Goal: Task Accomplishment & Management: Manage account settings

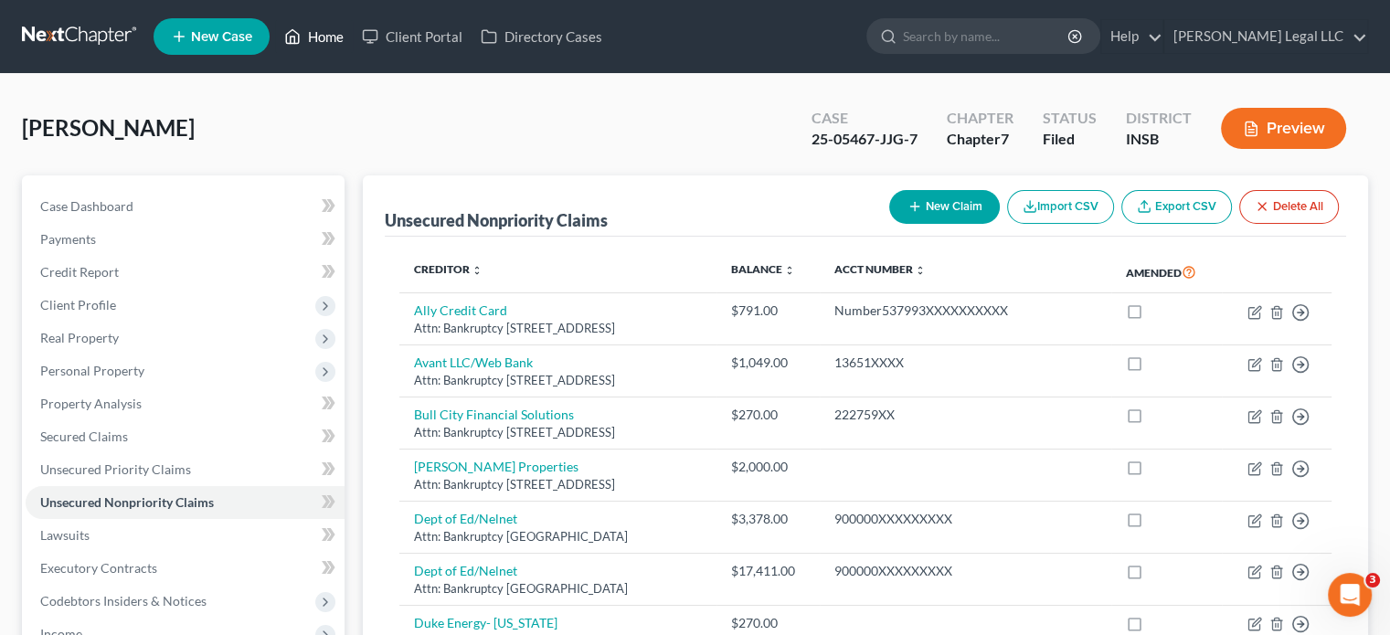
click at [339, 25] on link "Home" at bounding box center [314, 36] width 78 height 33
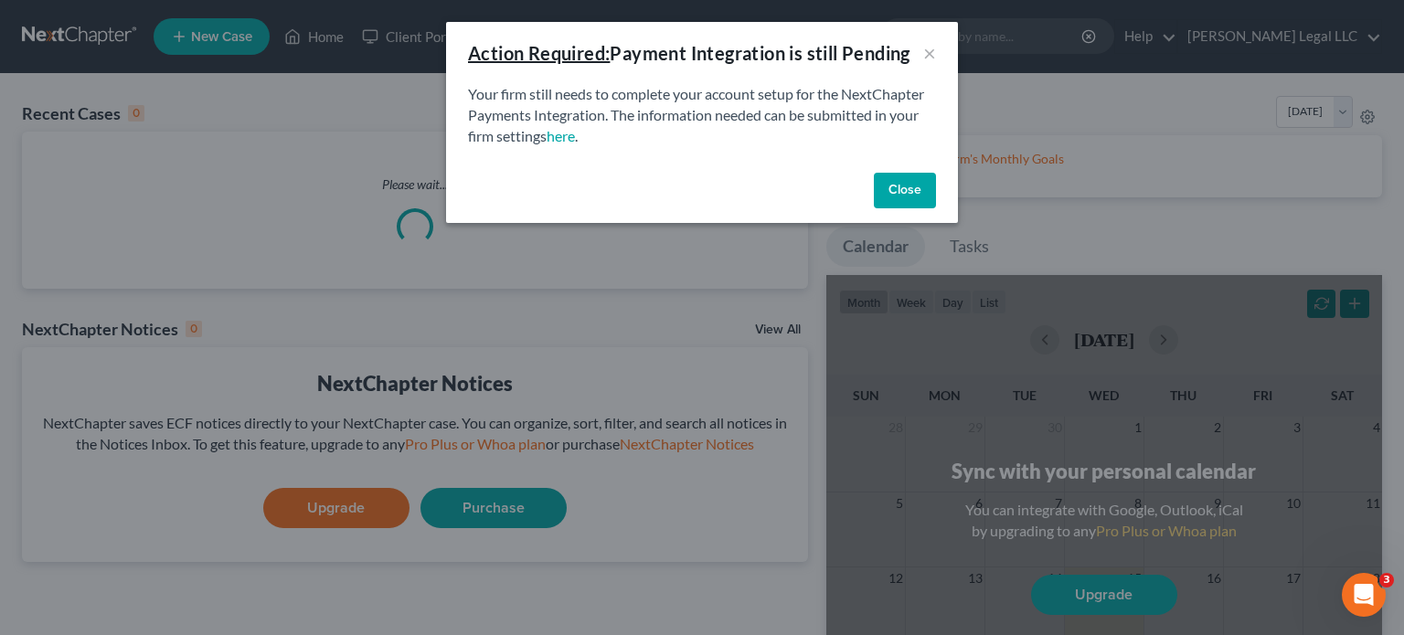
click at [909, 180] on button "Close" at bounding box center [905, 191] width 62 height 37
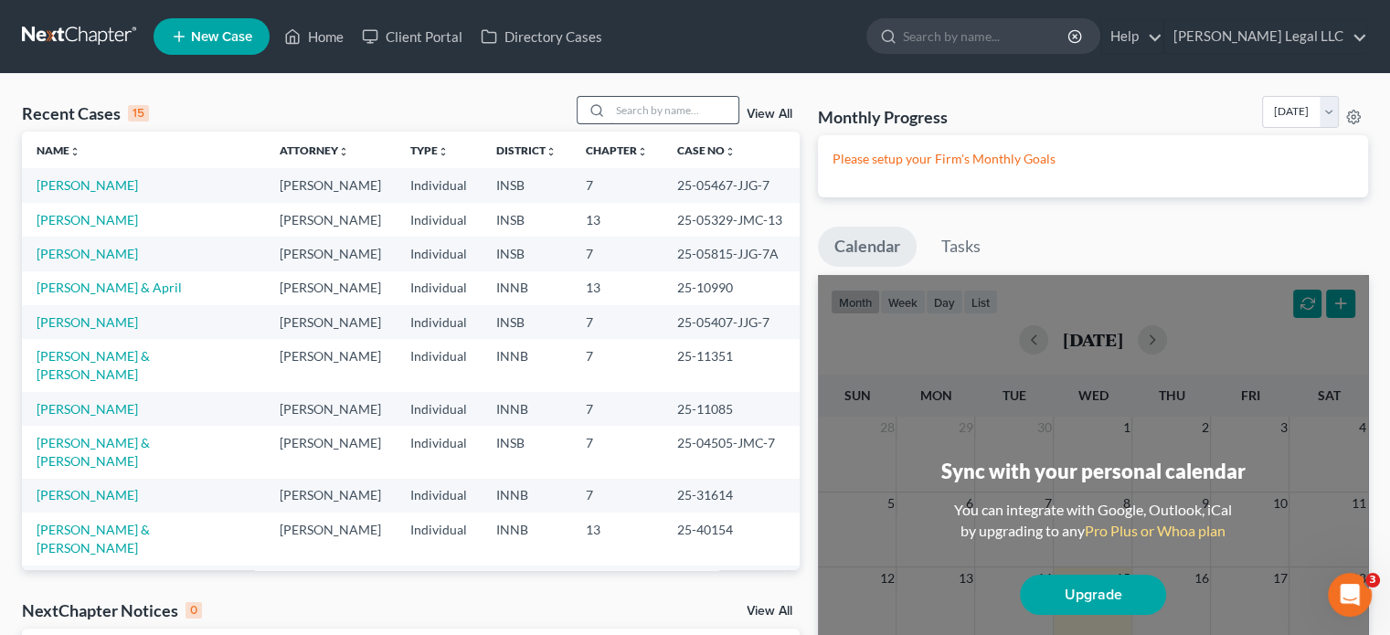
drag, startPoint x: 591, startPoint y: 120, endPoint x: 639, endPoint y: 108, distance: 49.0
click at [592, 120] on div at bounding box center [594, 110] width 33 height 27
click at [639, 108] on input "search" at bounding box center [675, 110] width 128 height 27
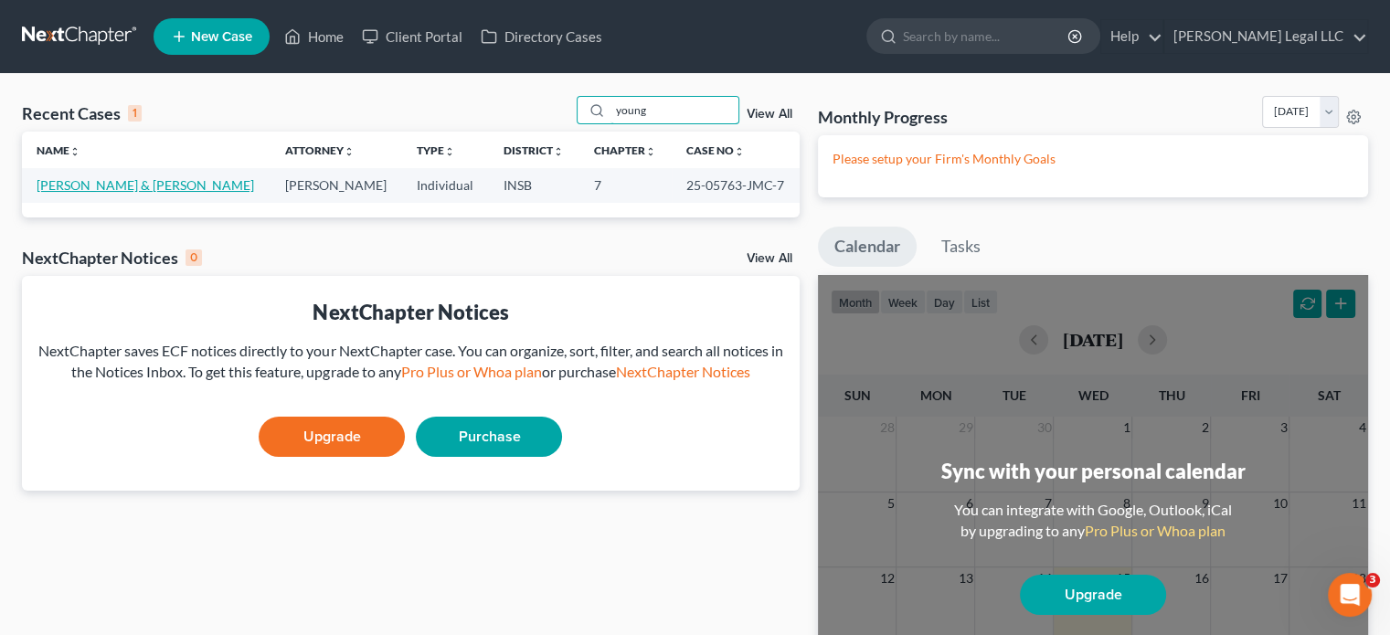
type input "young"
click at [150, 184] on link "[PERSON_NAME] & [PERSON_NAME]" at bounding box center [146, 185] width 218 height 16
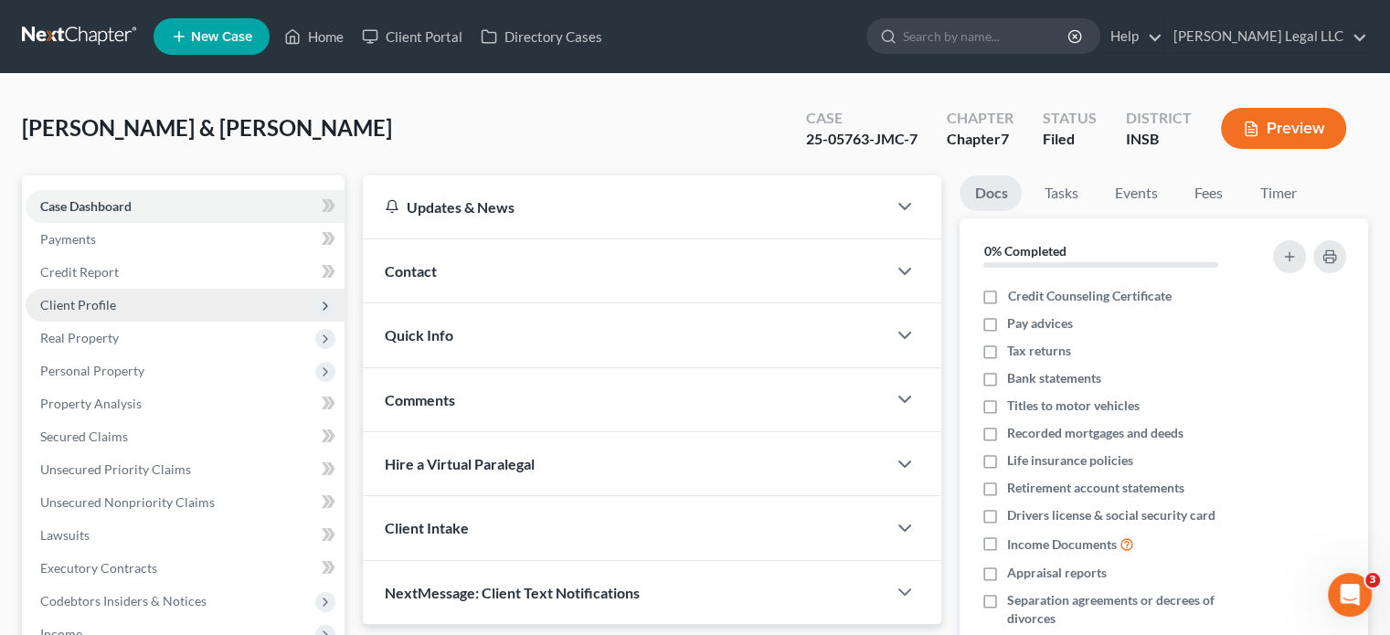
click at [92, 299] on span "Client Profile" at bounding box center [78, 305] width 76 height 16
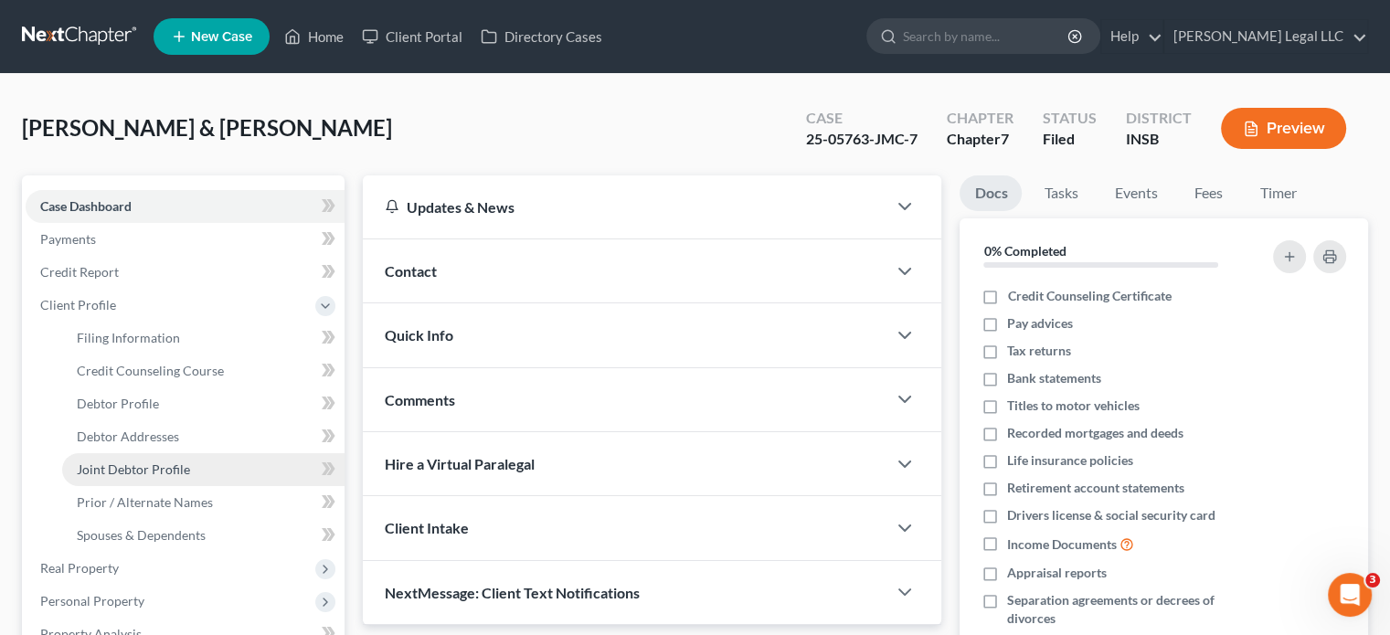
click at [120, 466] on span "Joint Debtor Profile" at bounding box center [133, 470] width 113 height 16
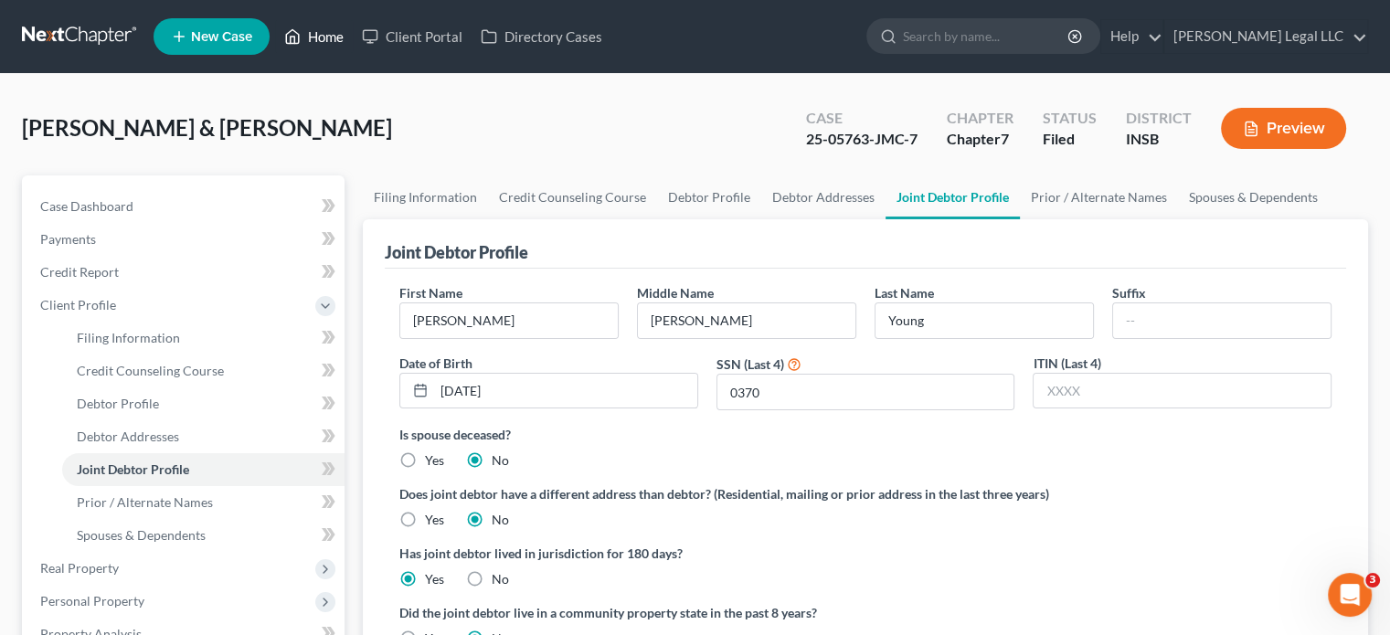
click at [313, 32] on link "Home" at bounding box center [314, 36] width 78 height 33
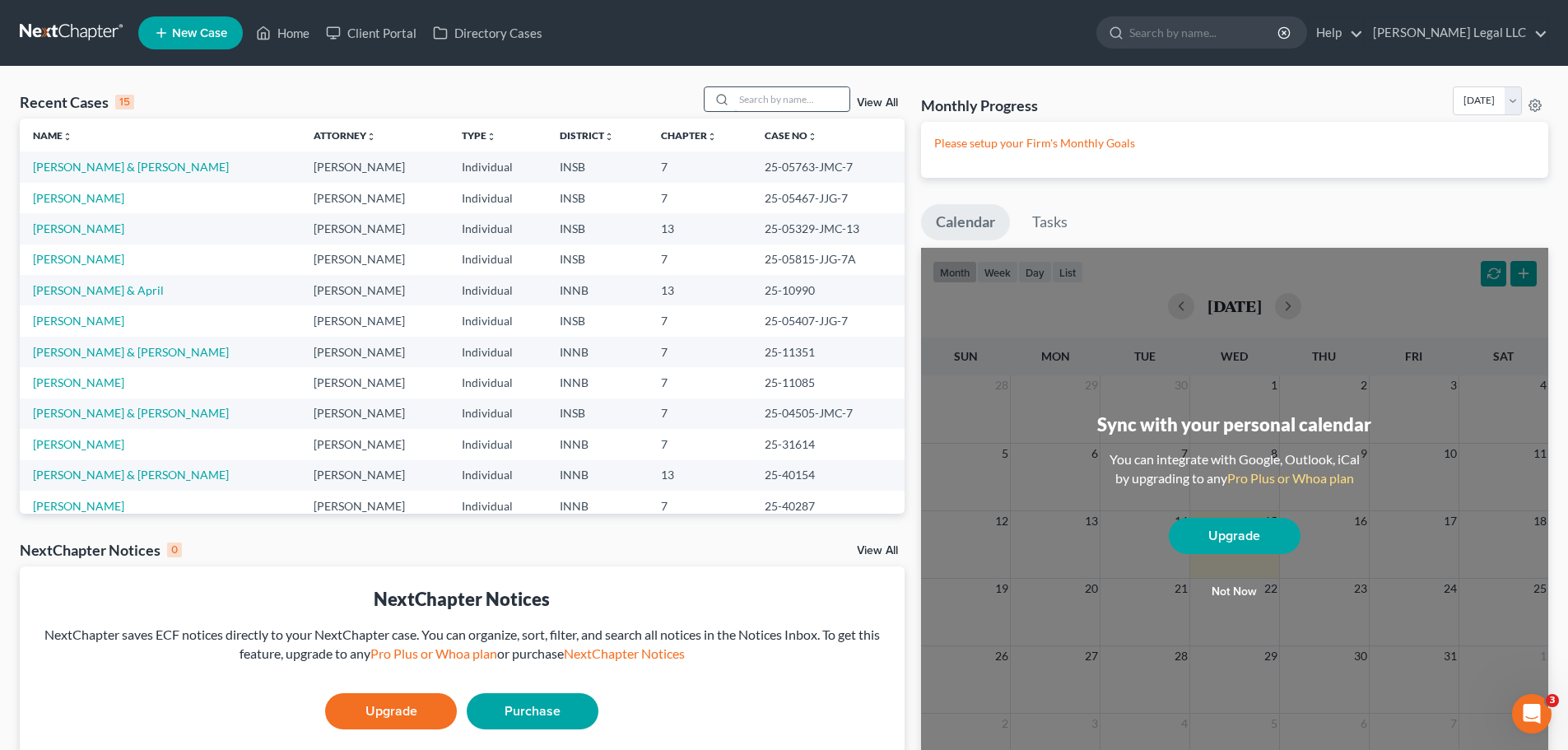
click at [753, 104] on input "search" at bounding box center [792, 99] width 115 height 24
type input "winchester"
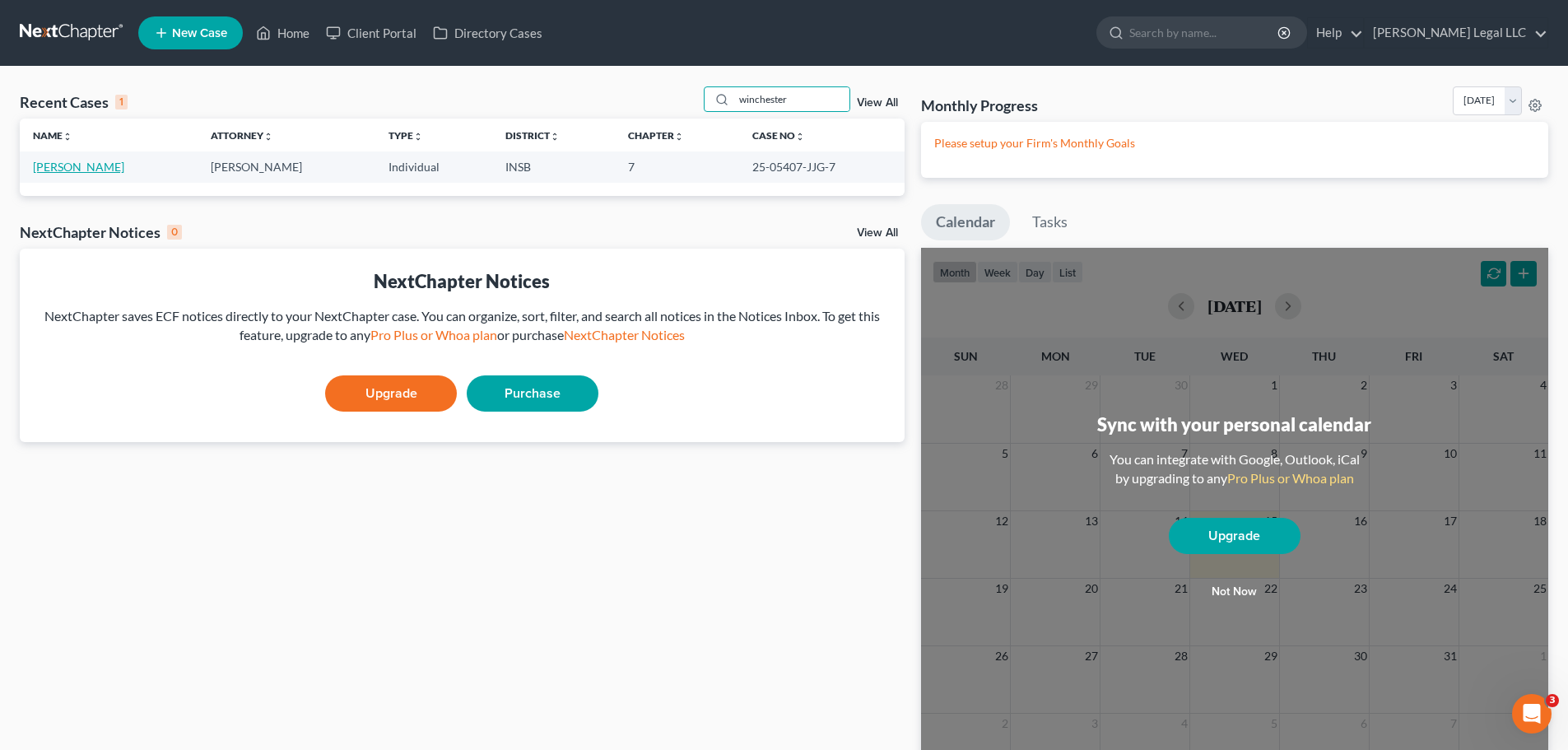
click at [95, 167] on link "[PERSON_NAME]" at bounding box center [78, 167] width 91 height 14
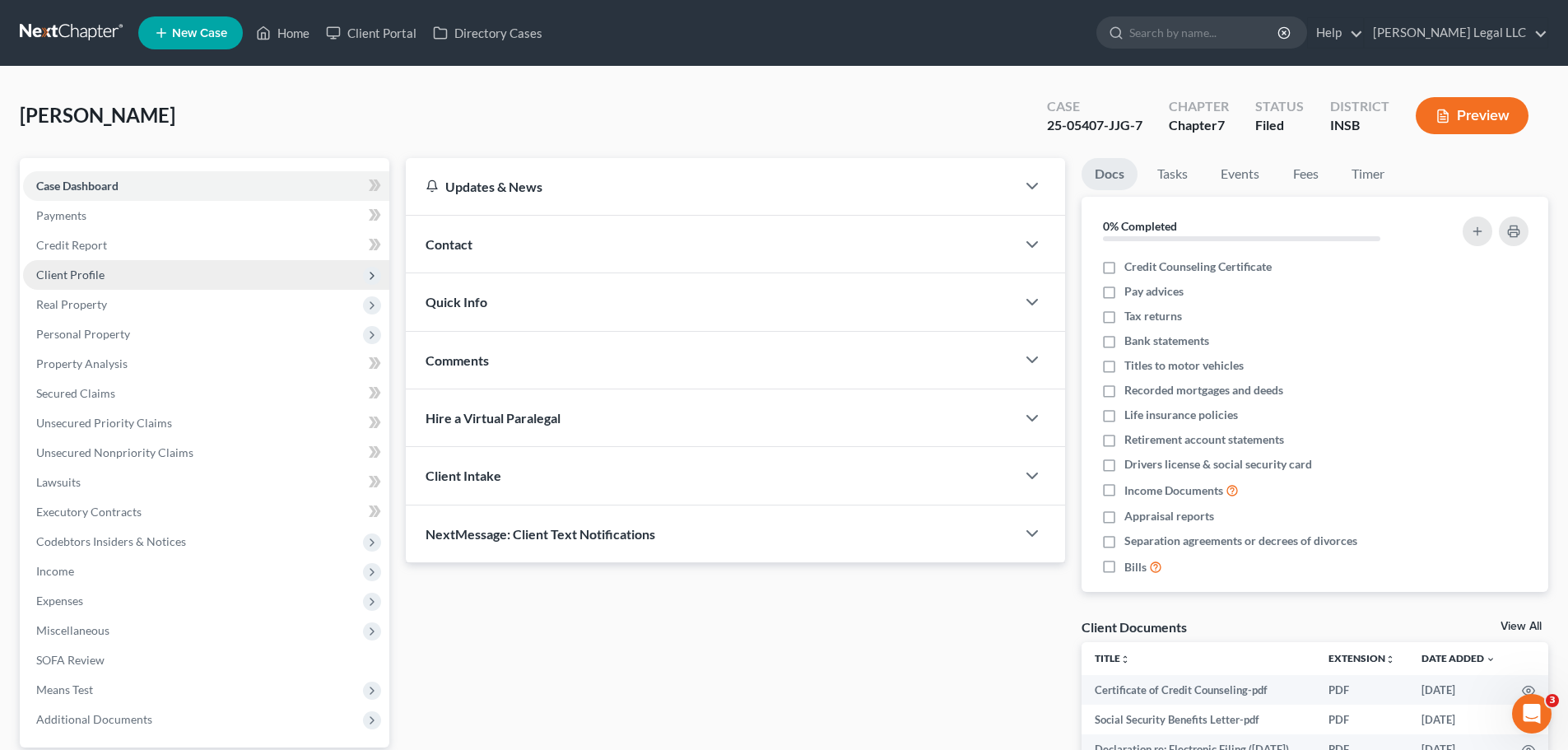
click at [72, 277] on span "Client Profile" at bounding box center [70, 275] width 68 height 14
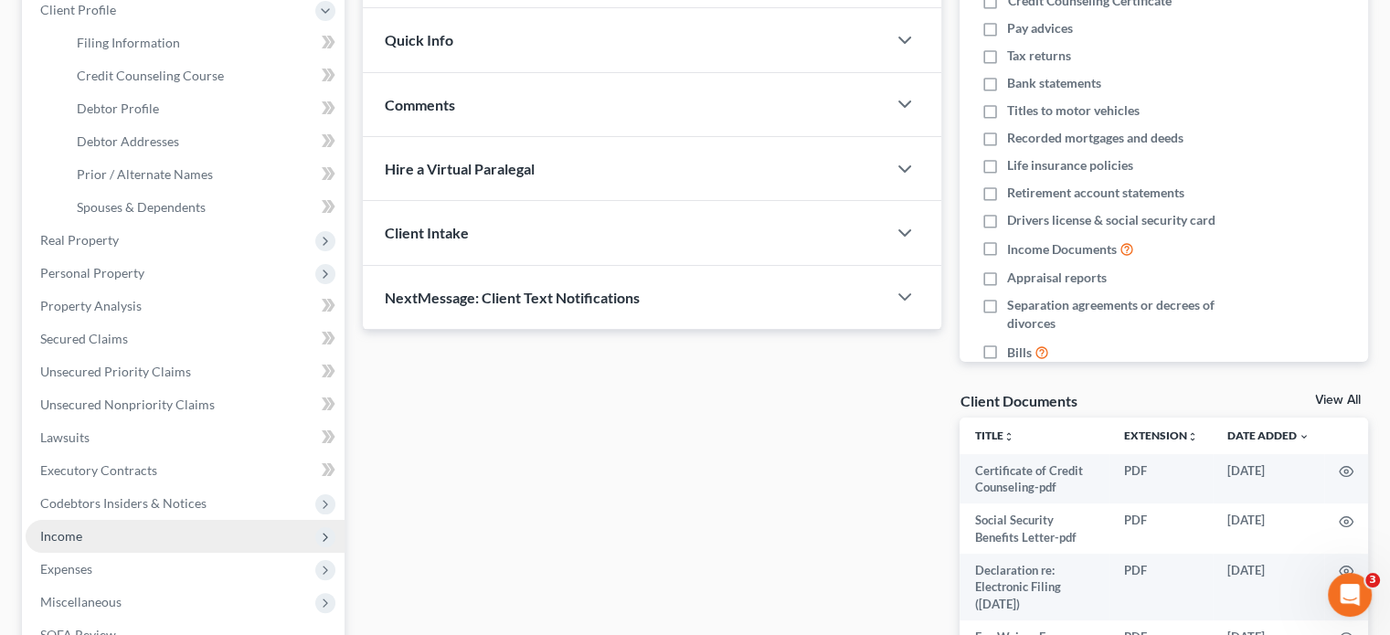
scroll to position [457, 0]
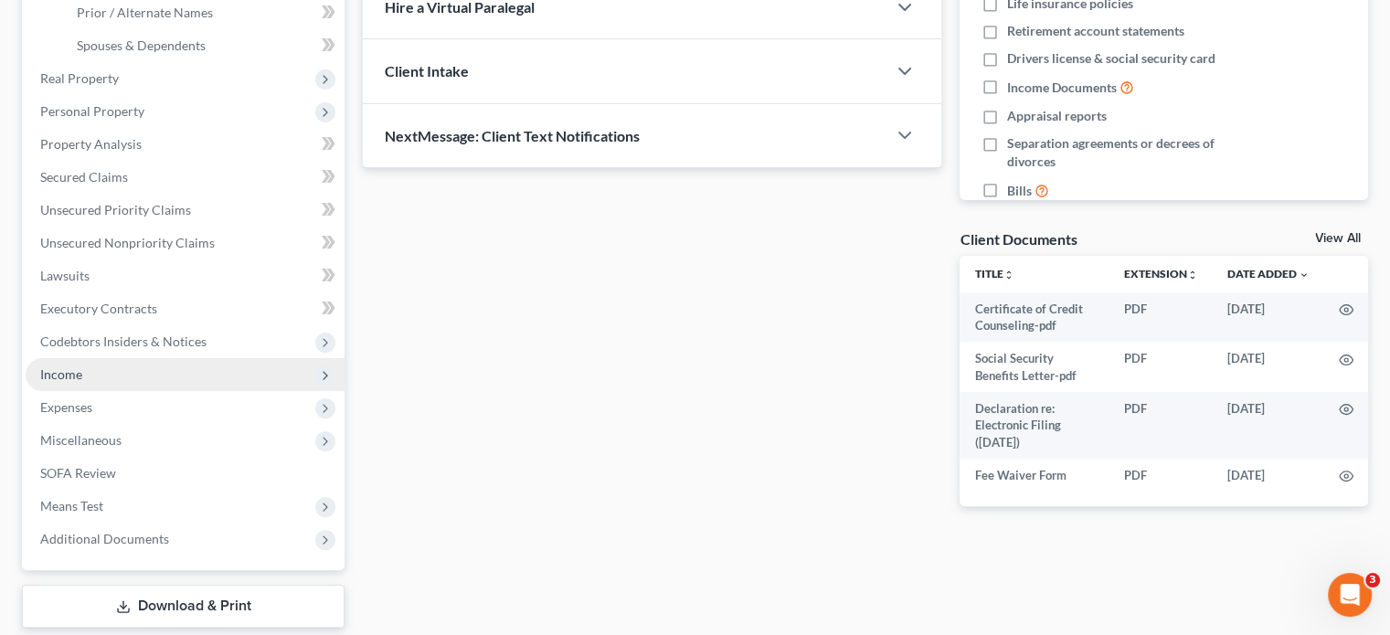
click at [69, 387] on span "Income" at bounding box center [185, 374] width 319 height 33
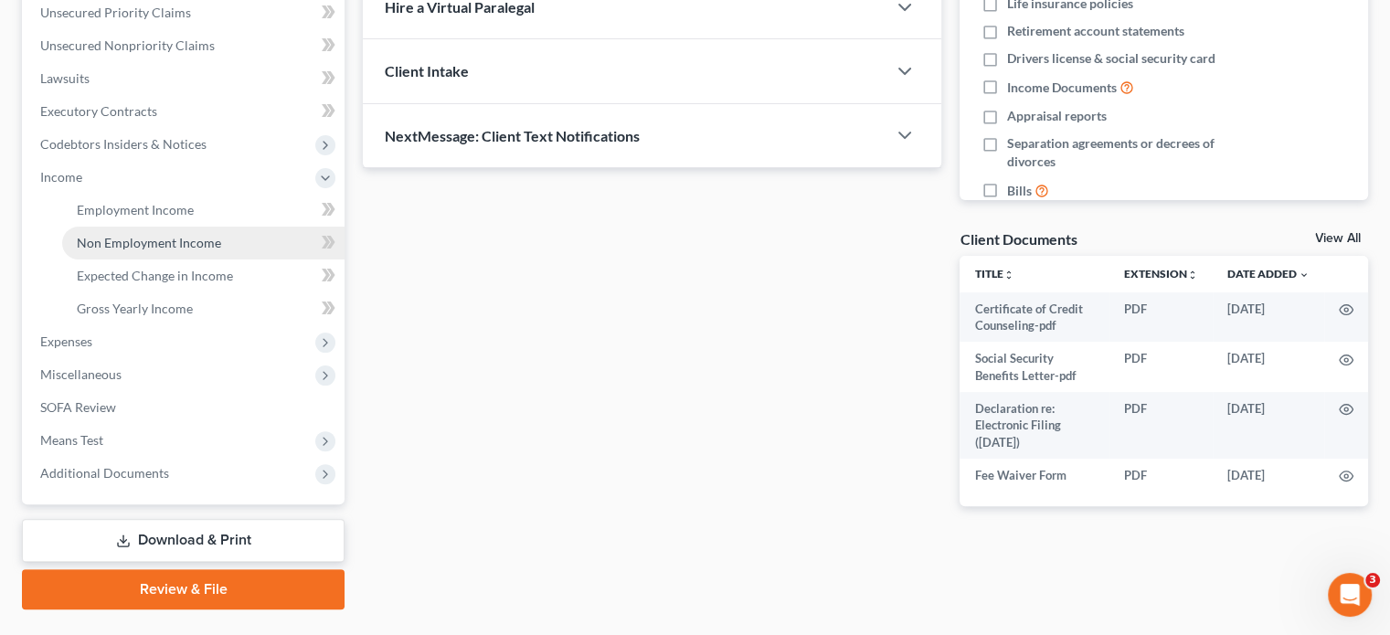
click at [153, 243] on span "Non Employment Income" at bounding box center [149, 243] width 144 height 16
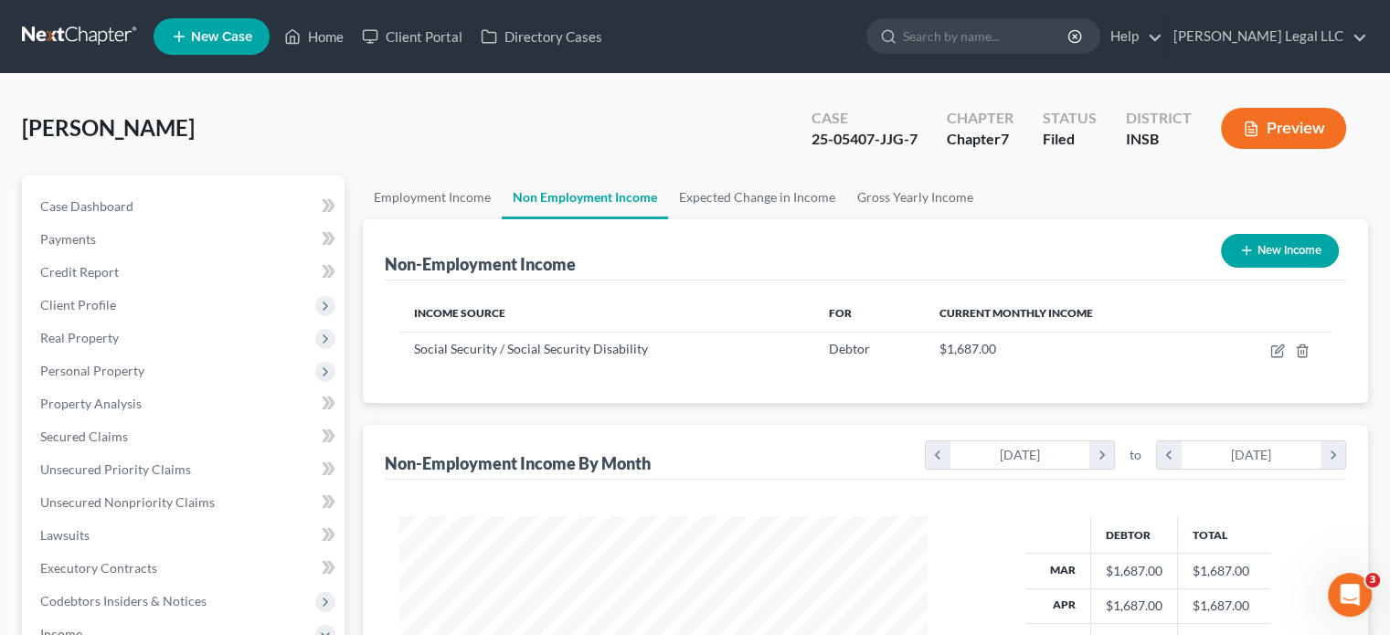
scroll to position [325, 564]
click at [567, 249] on div "Non-Employment Income New Income" at bounding box center [866, 249] width 962 height 61
click at [109, 438] on span "Secured Claims" at bounding box center [84, 437] width 88 height 16
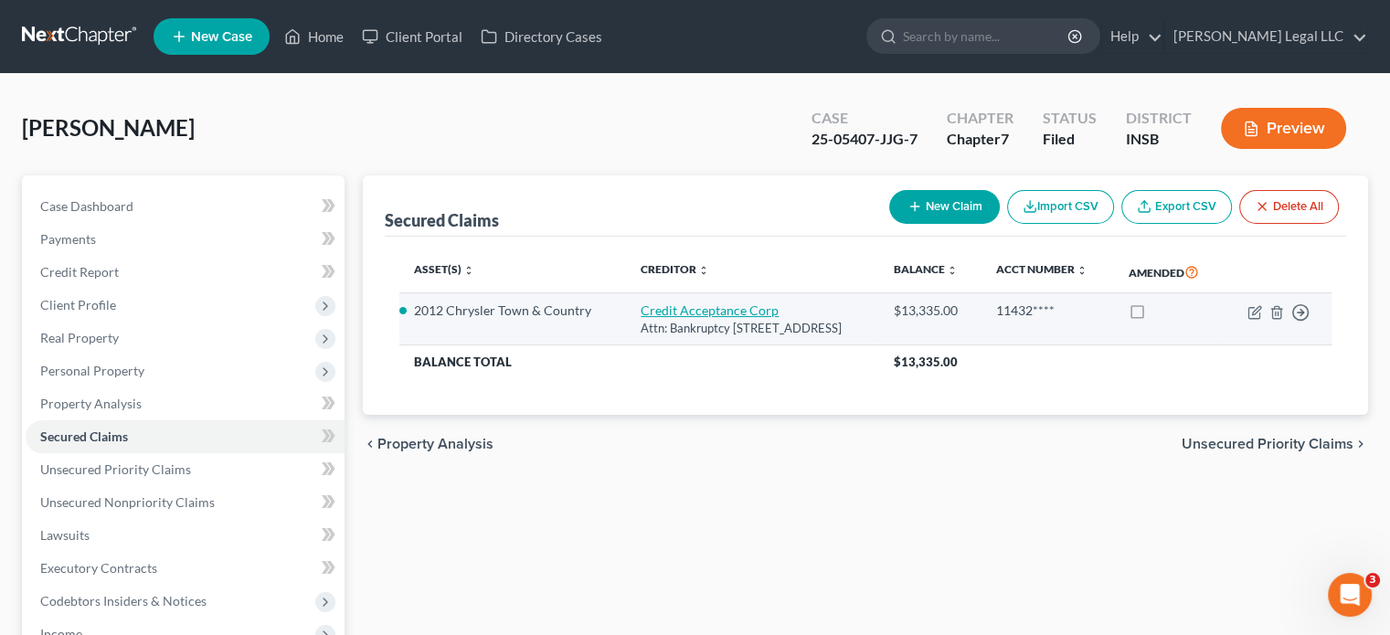
click at [688, 307] on link "Credit Acceptance Corp" at bounding box center [710, 311] width 138 height 16
select select "23"
select select "2"
select select "0"
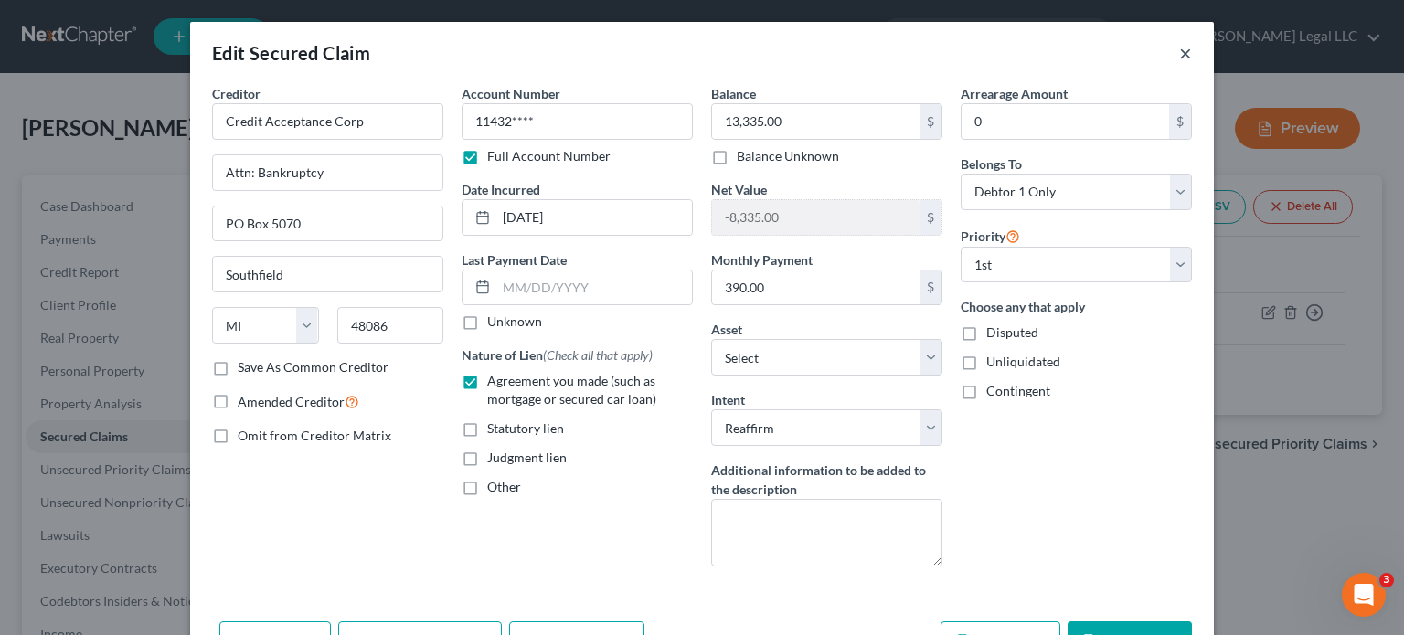
click at [1179, 57] on button "×" at bounding box center [1185, 53] width 13 height 22
